Goal: Contribute content: Add original content to the website for others to see

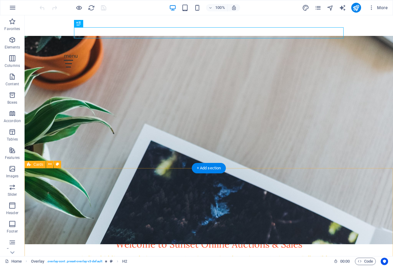
scroll to position [140, 0]
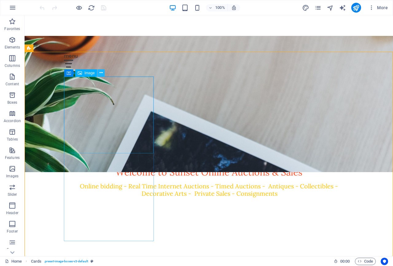
click at [100, 75] on icon at bounding box center [101, 73] width 3 height 6
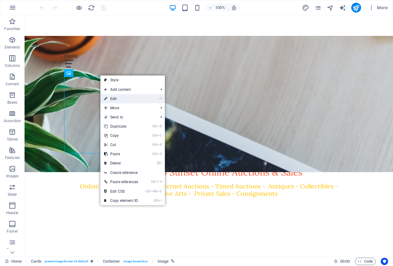
click at [109, 99] on link "⏎ Edit" at bounding box center [120, 98] width 41 height 9
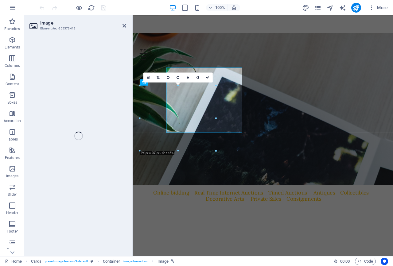
select select "vw"
select select "px"
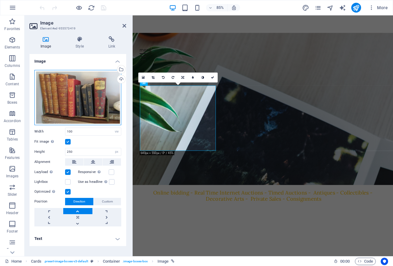
click at [83, 95] on div "Drag files here, click to choose files or select files from Files or our free s…" at bounding box center [77, 97] width 87 height 55
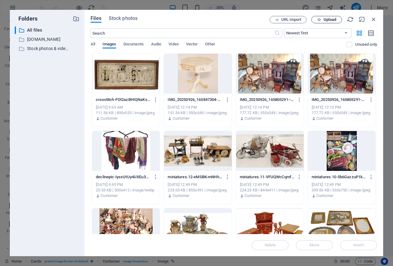
click at [335, 21] on span "Upload" at bounding box center [330, 20] width 13 height 4
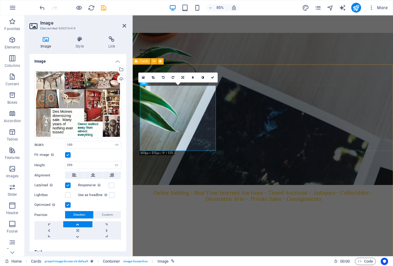
scroll to position [140, 0]
click at [124, 26] on icon at bounding box center [125, 25] width 4 height 5
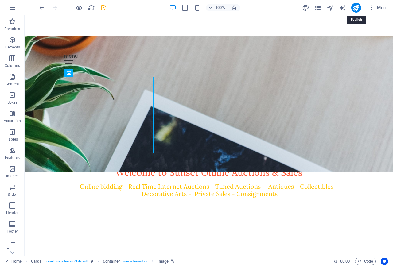
click at [356, 10] on icon "publish" at bounding box center [356, 7] width 7 height 7
